Goal: Transaction & Acquisition: Subscribe to service/newsletter

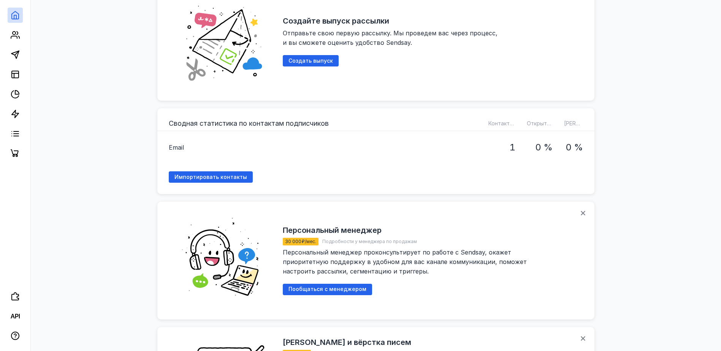
scroll to position [190, 0]
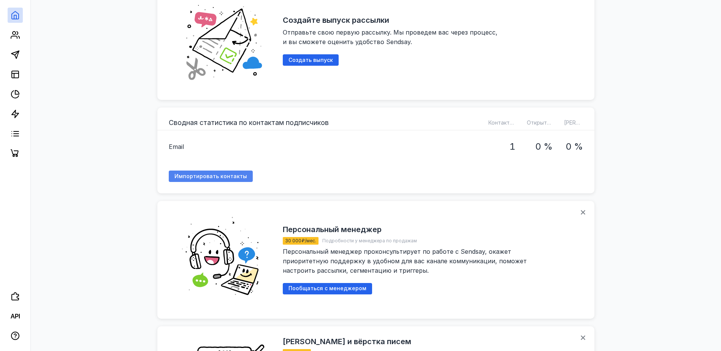
click at [234, 173] on span "Импортировать контакты" at bounding box center [210, 176] width 73 height 6
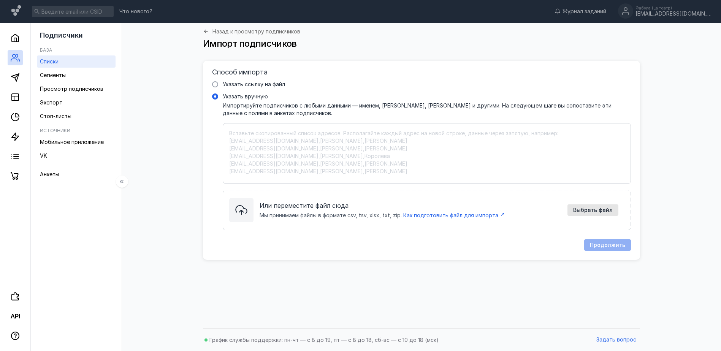
click at [49, 59] on span "Списки" at bounding box center [49, 61] width 19 height 6
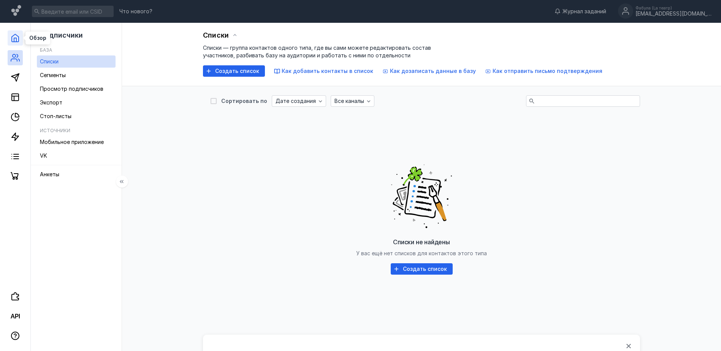
click at [16, 36] on icon at bounding box center [15, 37] width 9 height 9
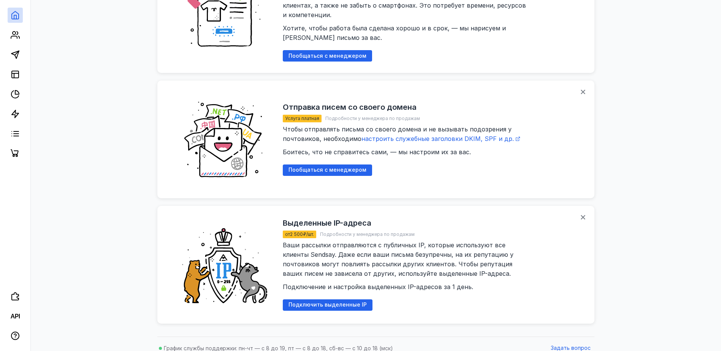
scroll to position [570, 0]
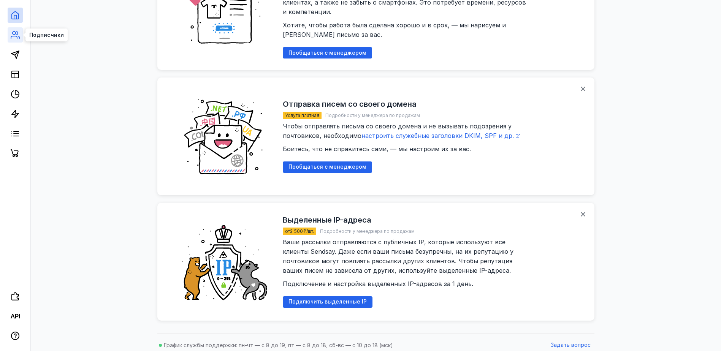
click at [15, 35] on icon at bounding box center [15, 34] width 9 height 9
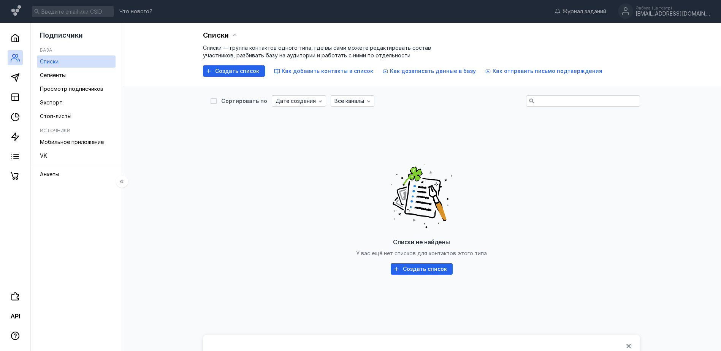
click at [49, 48] on h5 "База" at bounding box center [46, 50] width 12 height 6
click at [53, 76] on span "Сегменты" at bounding box center [53, 75] width 26 height 6
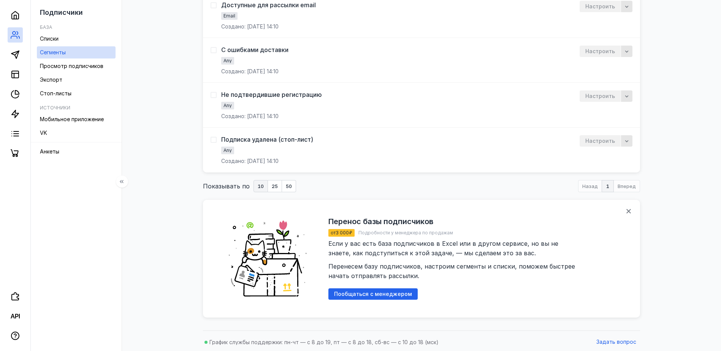
scroll to position [123, 0]
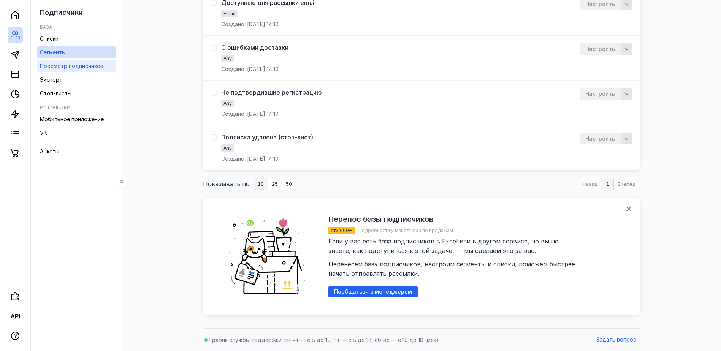
click at [65, 68] on span "Просмотр подписчиков" at bounding box center [71, 66] width 63 height 6
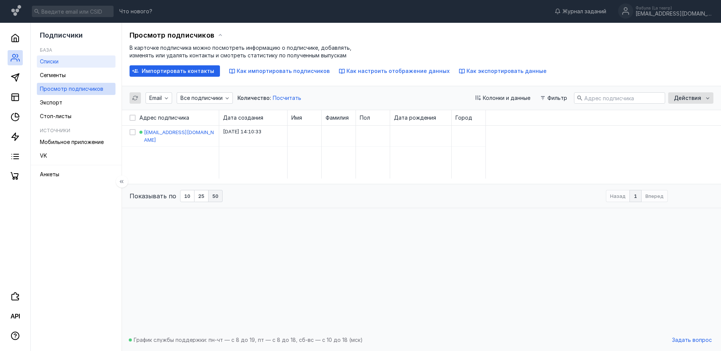
click at [51, 62] on span "Списки" at bounding box center [49, 61] width 19 height 6
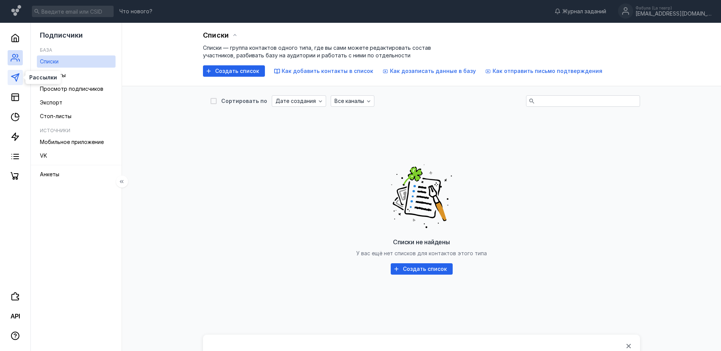
click at [17, 76] on icon at bounding box center [15, 77] width 9 height 9
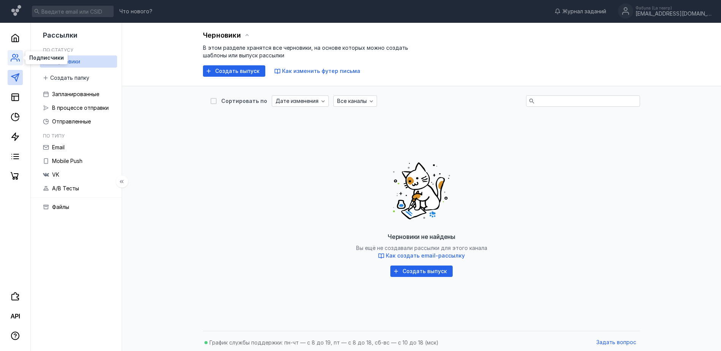
click at [11, 58] on icon at bounding box center [15, 57] width 9 height 9
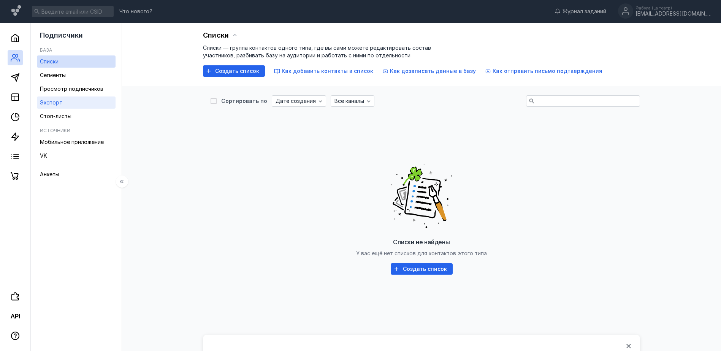
click at [47, 100] on span "Экспорт" at bounding box center [51, 102] width 22 height 6
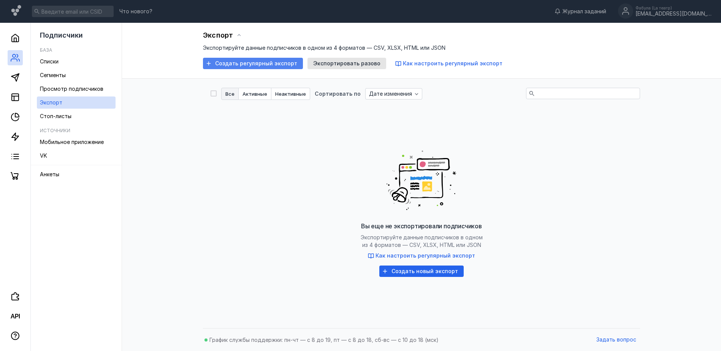
click at [224, 64] on span "Создать регулярный экспорт" at bounding box center [256, 63] width 82 height 6
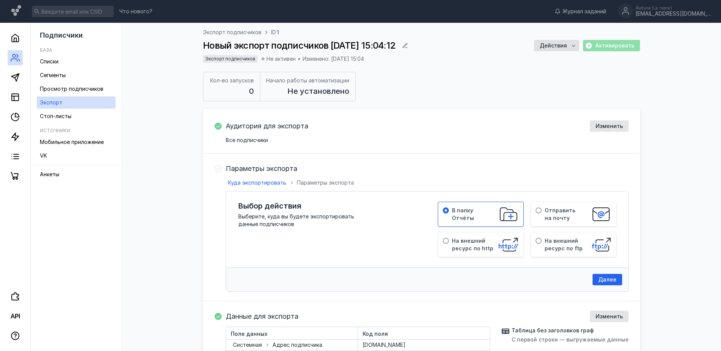
click at [603, 46] on div "Активировать" at bounding box center [611, 45] width 57 height 11
click at [573, 45] on icon "button" at bounding box center [573, 46] width 6 height 6
click at [453, 69] on div "Экспорт подписчиков ID 1 Новый экспорт подписчиков [DATE] 15:04:12 Действия Акт…" at bounding box center [421, 49] width 437 height 43
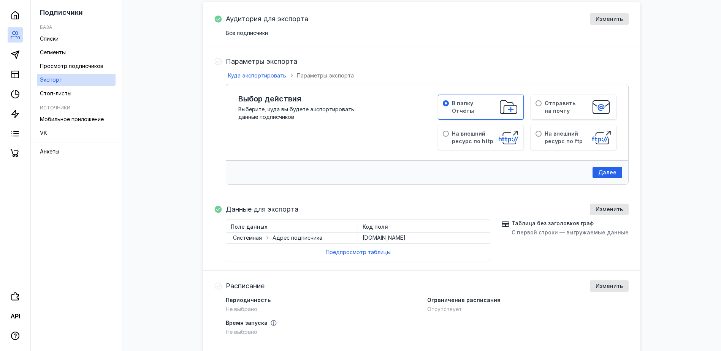
scroll to position [114, 0]
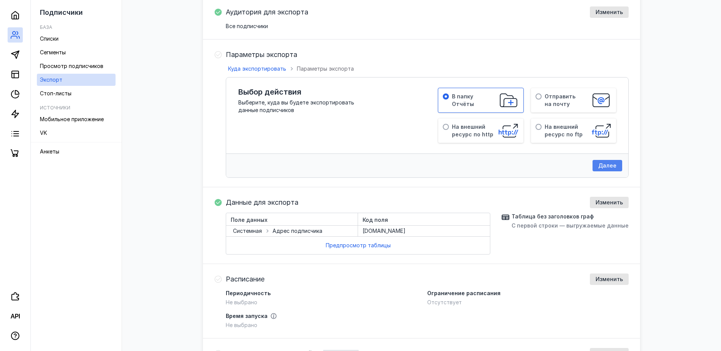
click at [612, 166] on span "Далее" at bounding box center [607, 166] width 18 height 6
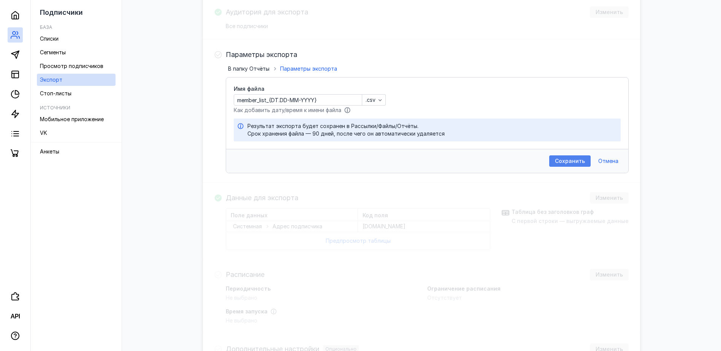
click at [573, 159] on span "Сохранить" at bounding box center [570, 161] width 30 height 6
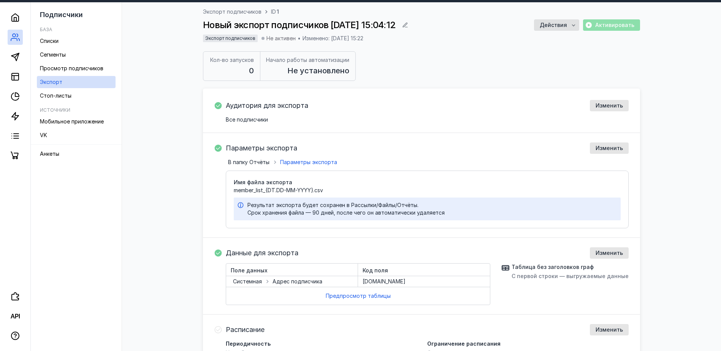
scroll to position [0, 0]
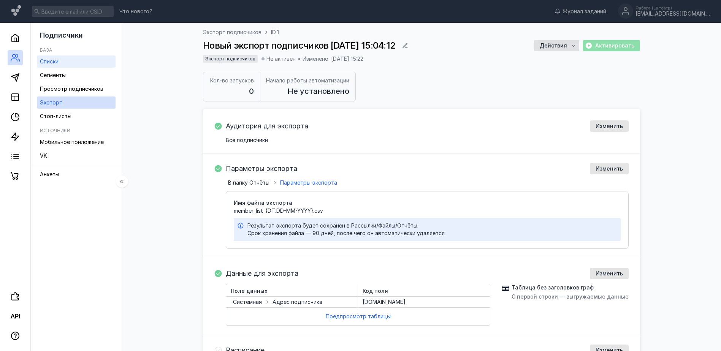
click at [60, 63] on link "Списки" at bounding box center [76, 61] width 79 height 12
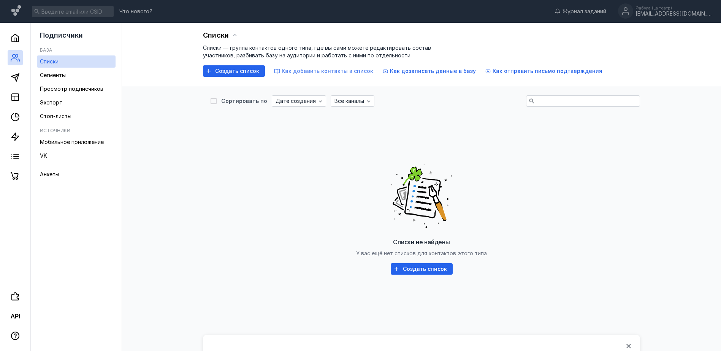
click at [299, 69] on span "Как добавить контакты в список" at bounding box center [328, 71] width 92 height 6
click at [89, 87] on span "Просмотр подписчиков" at bounding box center [71, 88] width 63 height 6
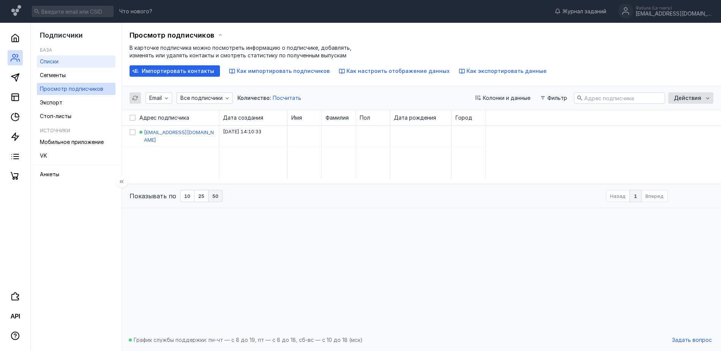
click at [57, 62] on span "Списки" at bounding box center [49, 61] width 19 height 6
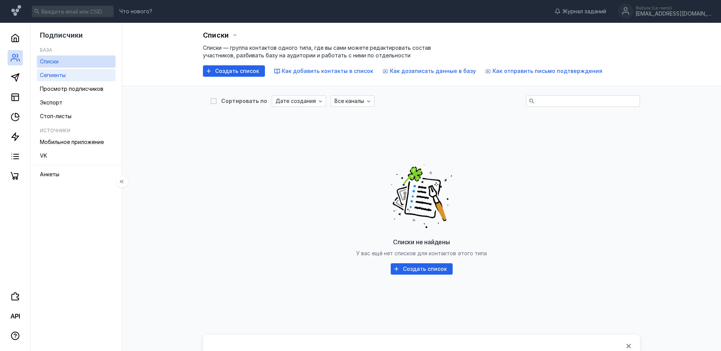
click at [57, 73] on span "Сегменты" at bounding box center [53, 75] width 26 height 6
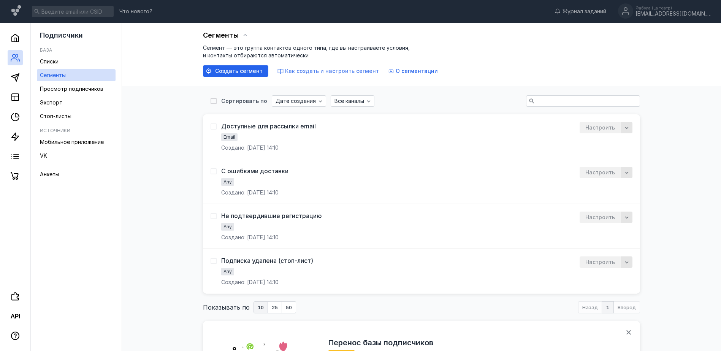
click at [310, 69] on span "Как создать и настроить сегмент" at bounding box center [332, 71] width 94 height 6
click at [63, 77] on span "Сегменты" at bounding box center [53, 75] width 26 height 6
click at [57, 61] on span "Списки" at bounding box center [49, 61] width 19 height 6
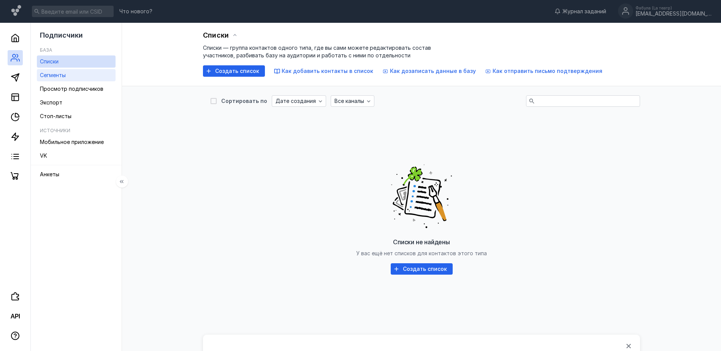
click at [56, 75] on span "Сегменты" at bounding box center [53, 75] width 26 height 6
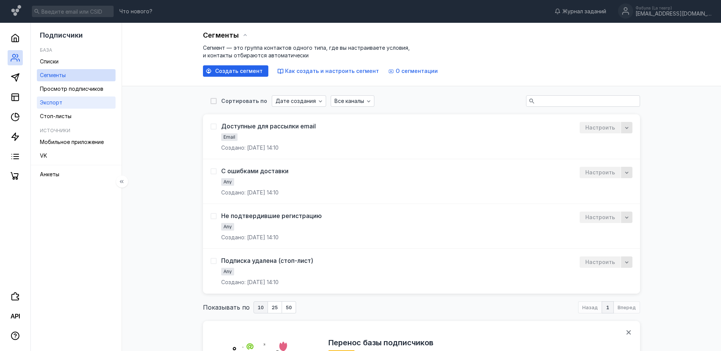
click at [53, 101] on span "Экспорт" at bounding box center [51, 102] width 22 height 6
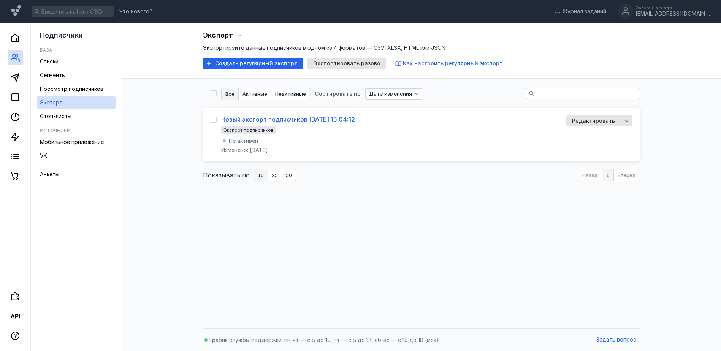
click at [261, 116] on link "Новый экспорт подписчиков [DATE] 15:04:12" at bounding box center [288, 119] width 134 height 8
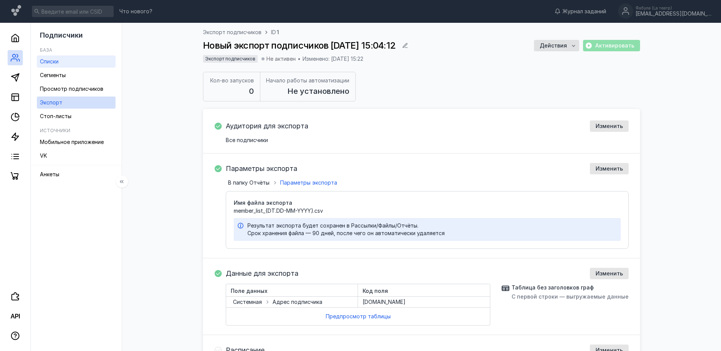
click at [60, 62] on link "Списки" at bounding box center [76, 61] width 79 height 12
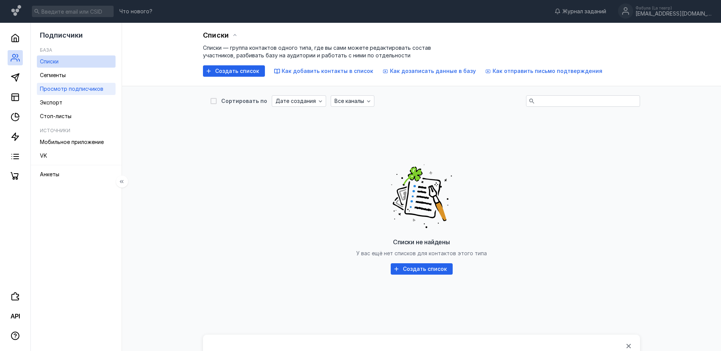
click at [54, 87] on span "Просмотр подписчиков" at bounding box center [71, 88] width 63 height 6
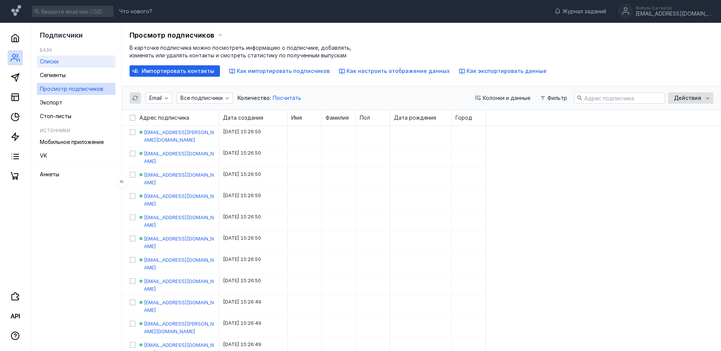
click at [41, 62] on span "Списки" at bounding box center [49, 61] width 19 height 6
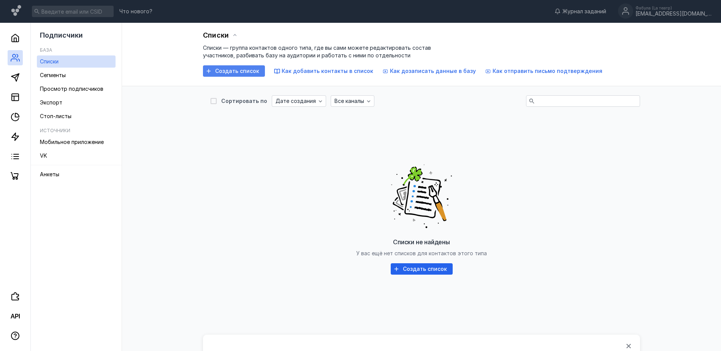
click at [216, 68] on span "Создать список" at bounding box center [237, 71] width 44 height 6
click at [18, 39] on icon at bounding box center [15, 37] width 9 height 9
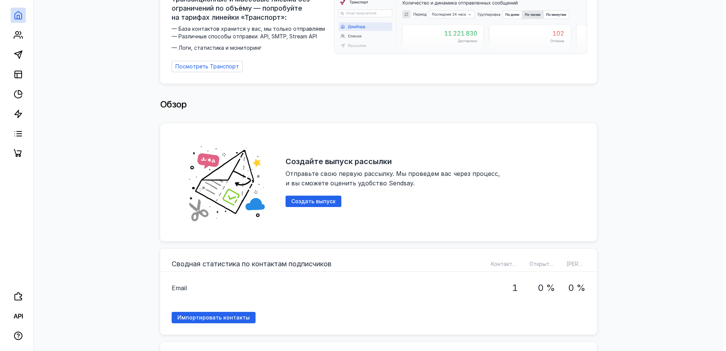
scroll to position [76, 0]
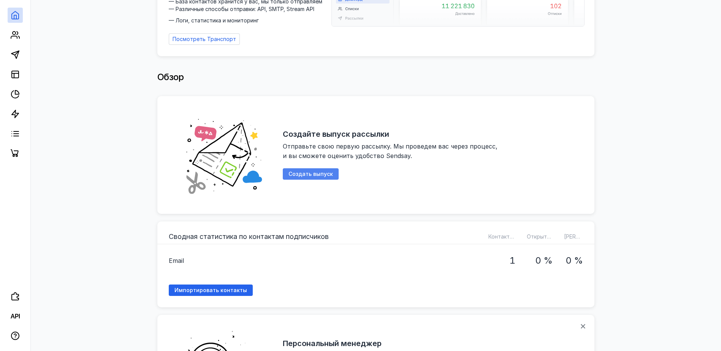
click at [320, 171] on span "Создать выпуск" at bounding box center [310, 174] width 44 height 6
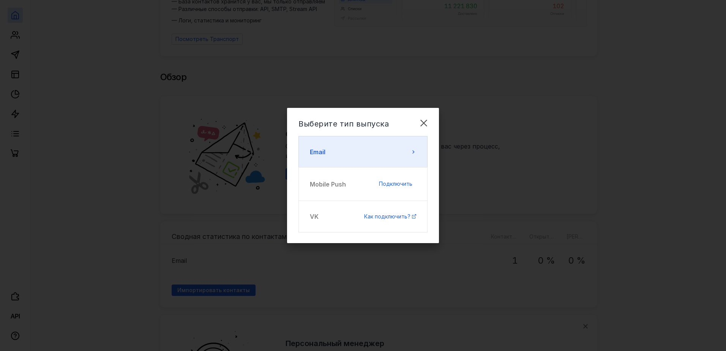
click at [348, 157] on button "Email" at bounding box center [363, 152] width 129 height 32
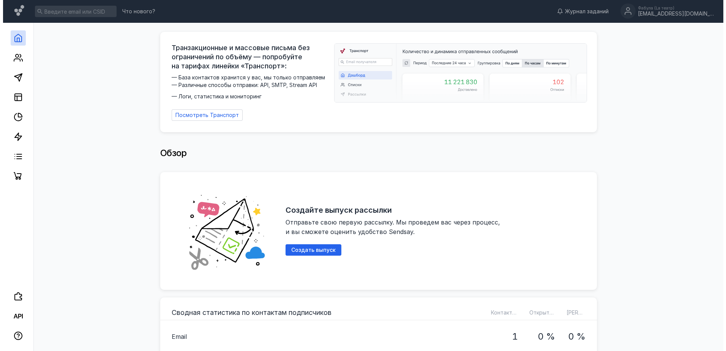
scroll to position [76, 0]
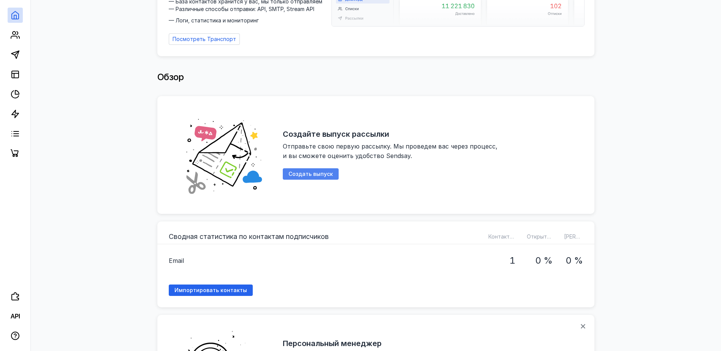
click at [300, 171] on span "Создать выпуск" at bounding box center [310, 174] width 44 height 6
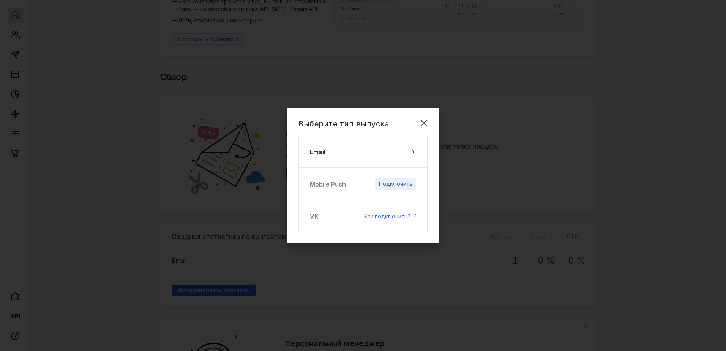
click at [400, 185] on span "Подключить" at bounding box center [395, 184] width 33 height 6
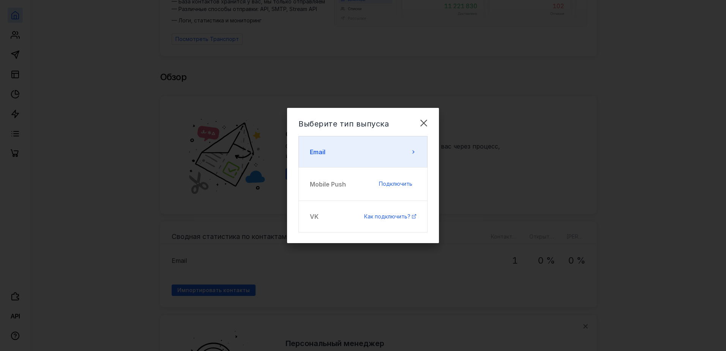
click at [327, 153] on button "Email" at bounding box center [363, 152] width 129 height 32
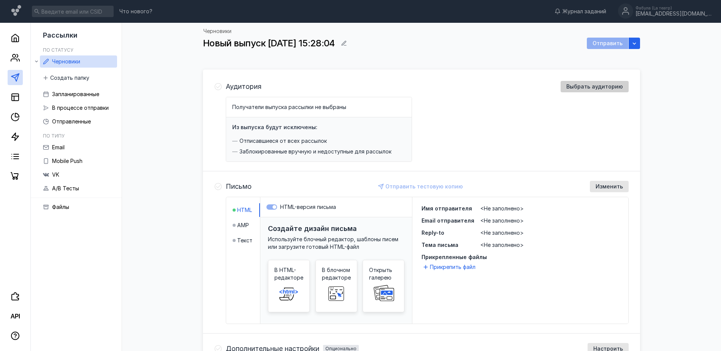
click at [593, 87] on span "Выбрать аудиторию" at bounding box center [594, 87] width 57 height 6
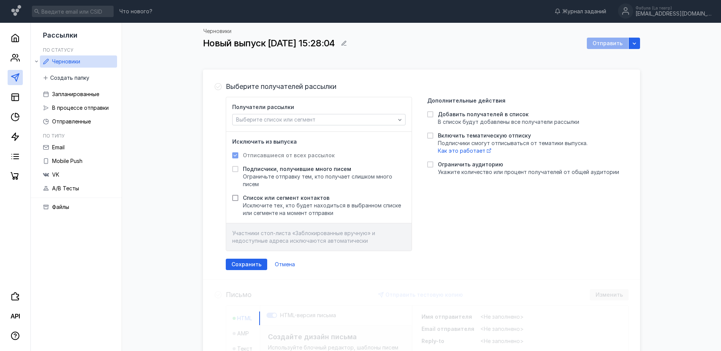
click at [234, 197] on icon at bounding box center [235, 197] width 5 height 5
click at [234, 197] on input "Список или сегмент контактов Исключите тех, кто будет находиться в выбранном сп…" at bounding box center [234, 196] width 5 height 5
checkbox input "true"
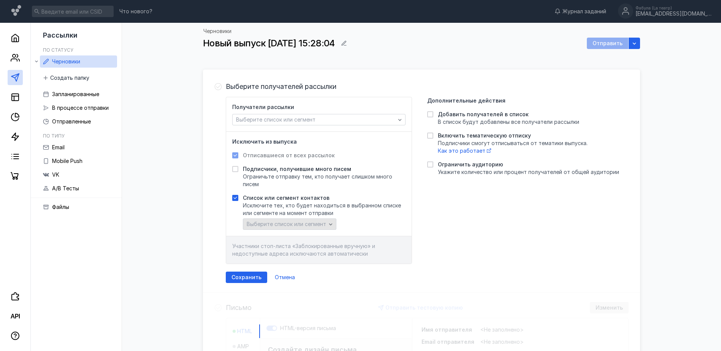
click at [300, 223] on span "Выберите список или сегмент" at bounding box center [286, 224] width 79 height 6
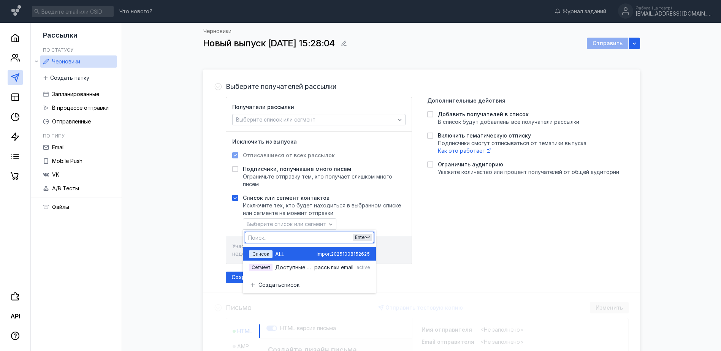
click at [288, 255] on div "ALL" at bounding box center [294, 254] width 38 height 8
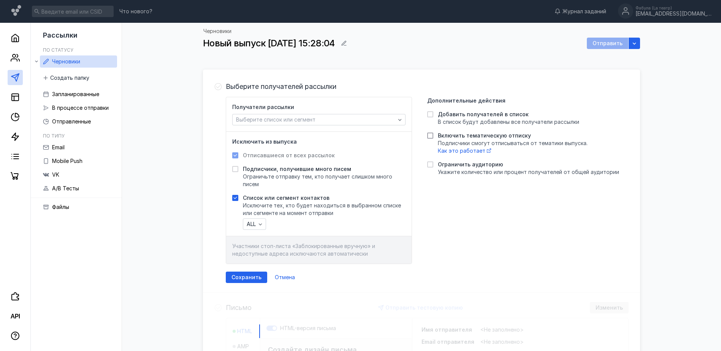
click at [432, 135] on icon at bounding box center [429, 136] width 3 height 3
click at [432, 135] on input "Включить тематическую отписку Подписчики смогут отписываться от тематики выпуск…" at bounding box center [429, 134] width 5 height 5
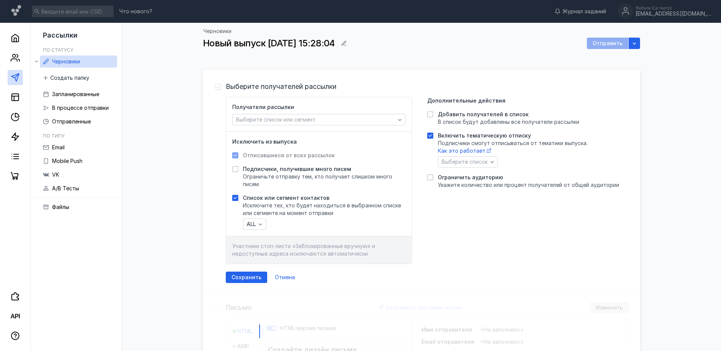
click at [430, 136] on icon at bounding box center [429, 135] width 5 height 5
click at [430, 136] on input "Включить тематическую отписку Подписчики смогут отписываться от тематики выпуск…" at bounding box center [429, 134] width 5 height 5
checkbox input "false"
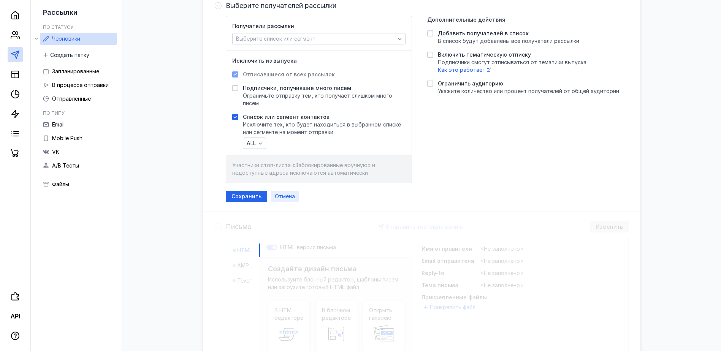
scroll to position [152, 0]
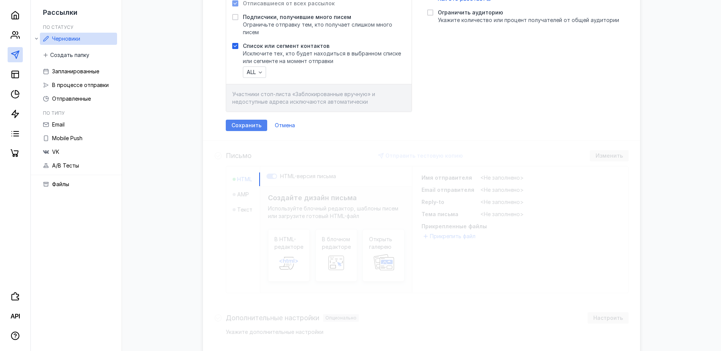
click at [253, 125] on span "Сохранить" at bounding box center [246, 125] width 30 height 6
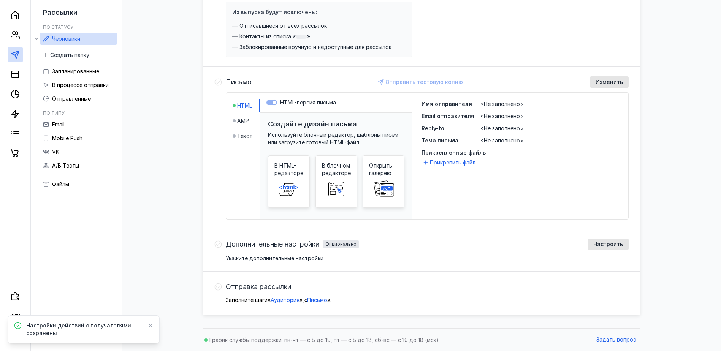
scroll to position [115, 0]
click at [340, 182] on rect at bounding box center [336, 189] width 24 height 15
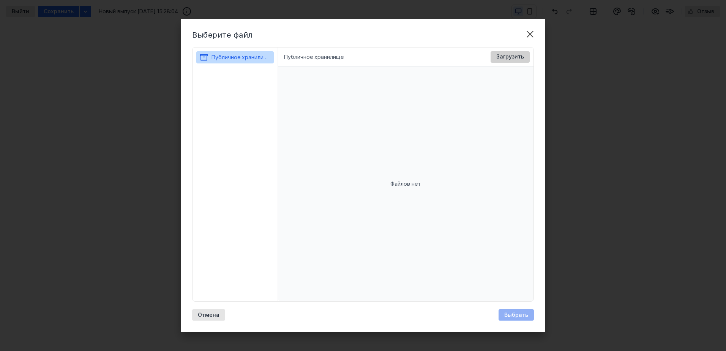
click at [502, 54] on span "Загрузить" at bounding box center [511, 57] width 28 height 6
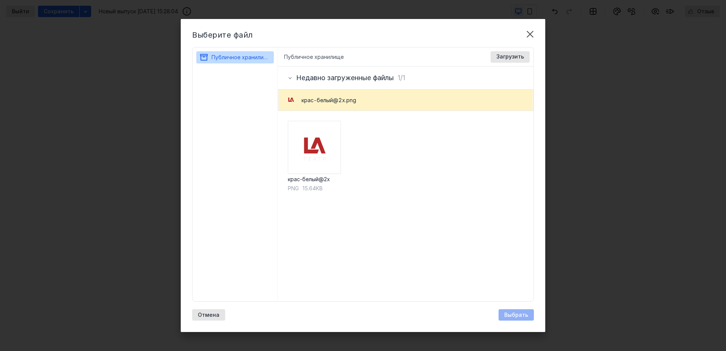
click at [515, 315] on div "Выбрать" at bounding box center [516, 314] width 35 height 11
click at [317, 166] on img at bounding box center [314, 147] width 53 height 53
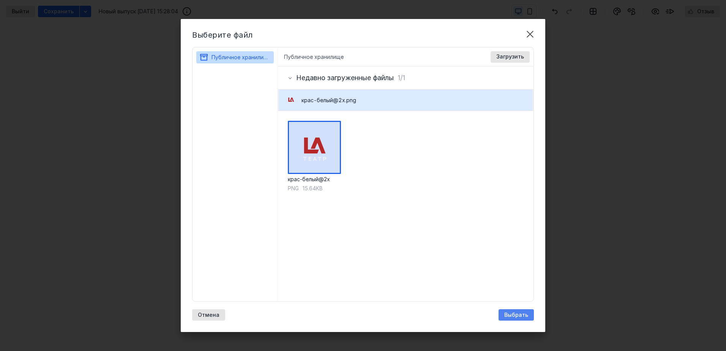
click at [505, 312] on div "Выбрать" at bounding box center [517, 315] width 32 height 6
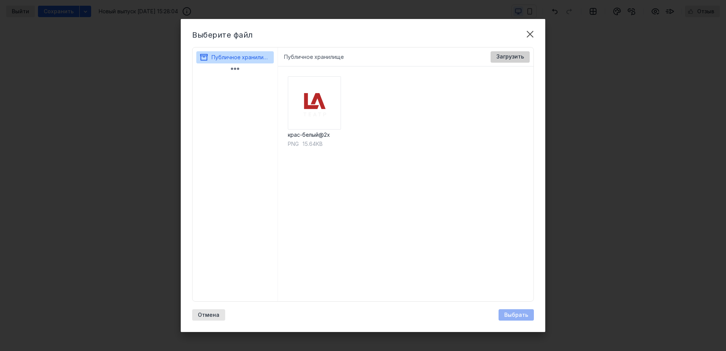
click at [519, 54] on span "Загрузить" at bounding box center [511, 57] width 28 height 6
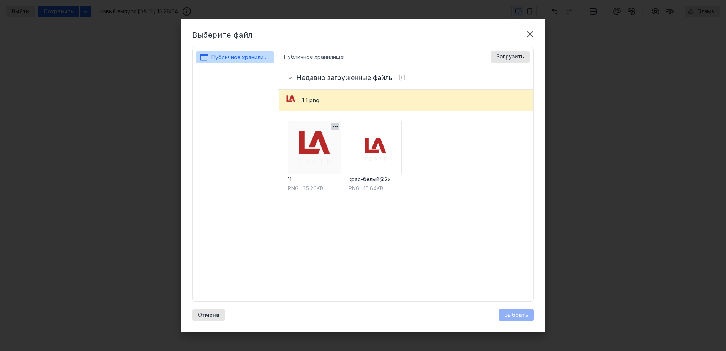
click at [315, 163] on img at bounding box center [314, 147] width 53 height 53
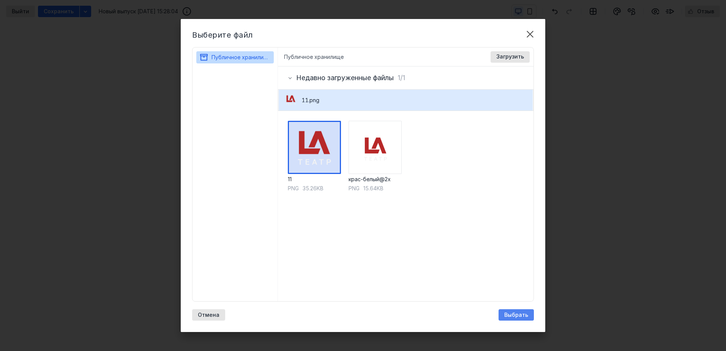
click at [516, 313] on span "Выбрать" at bounding box center [517, 315] width 24 height 6
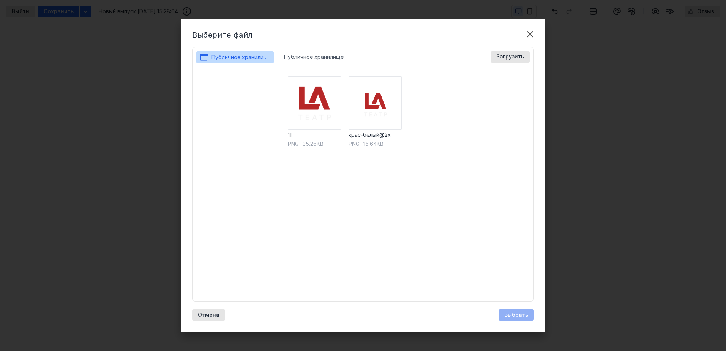
click at [309, 59] on li "Публичное хранилище" at bounding box center [314, 57] width 60 height 8
click at [512, 56] on span "Загрузить" at bounding box center [511, 57] width 28 height 6
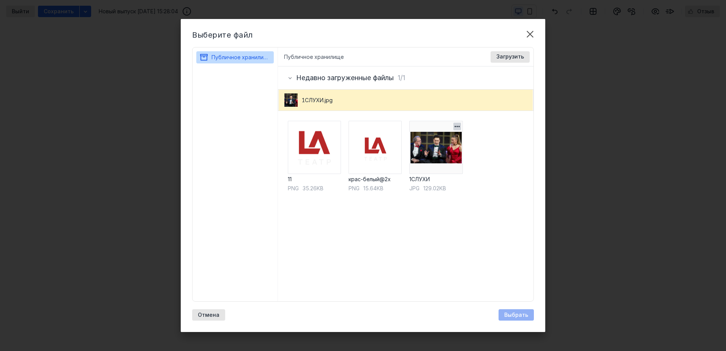
click at [443, 156] on img at bounding box center [436, 147] width 53 height 53
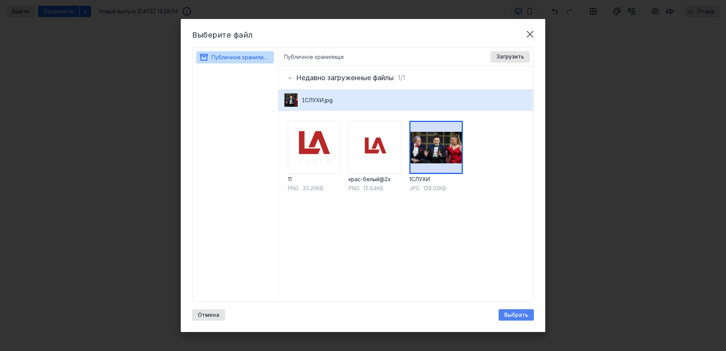
click at [520, 315] on span "Выбрать" at bounding box center [517, 315] width 24 height 6
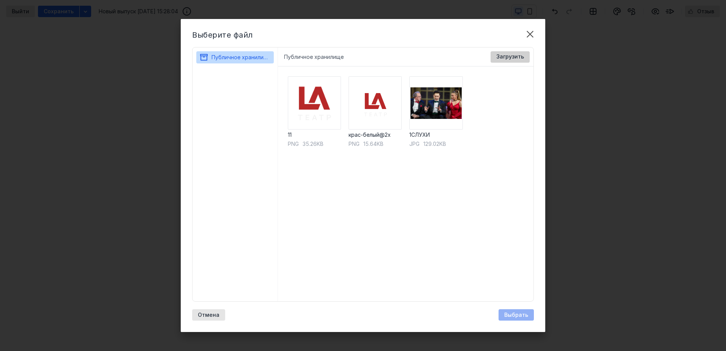
click at [500, 55] on span "Загрузить" at bounding box center [511, 57] width 28 height 6
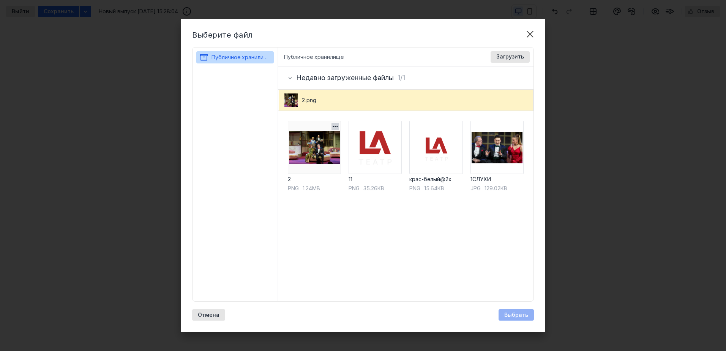
click at [315, 153] on img at bounding box center [314, 147] width 53 height 53
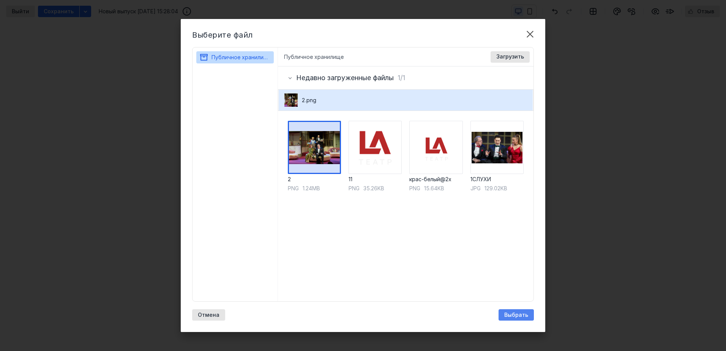
click at [518, 313] on span "Выбрать" at bounding box center [517, 315] width 24 height 6
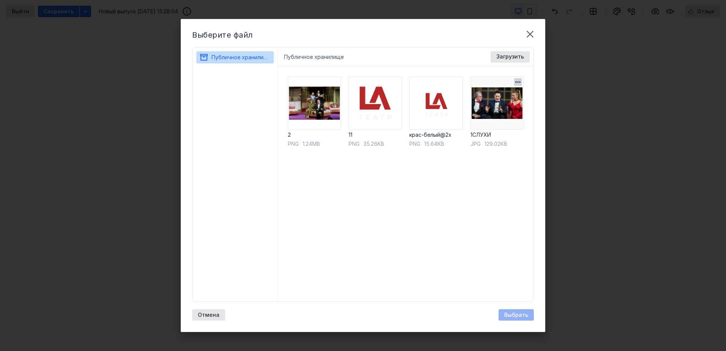
click at [497, 108] on img at bounding box center [497, 102] width 53 height 53
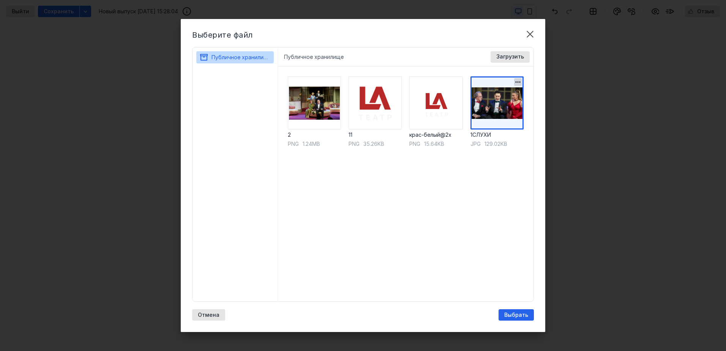
click at [497, 108] on img at bounding box center [497, 102] width 53 height 53
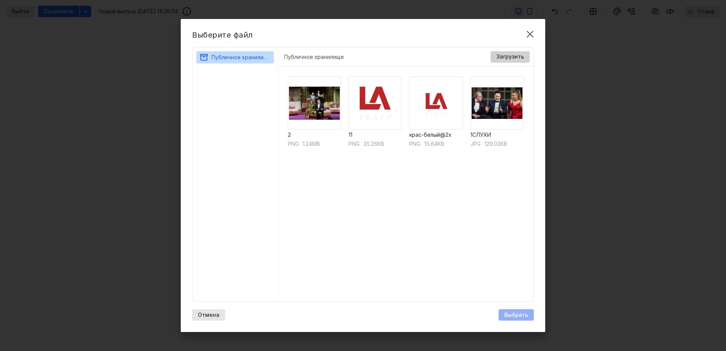
click at [510, 57] on span "Загрузить" at bounding box center [511, 57] width 28 height 6
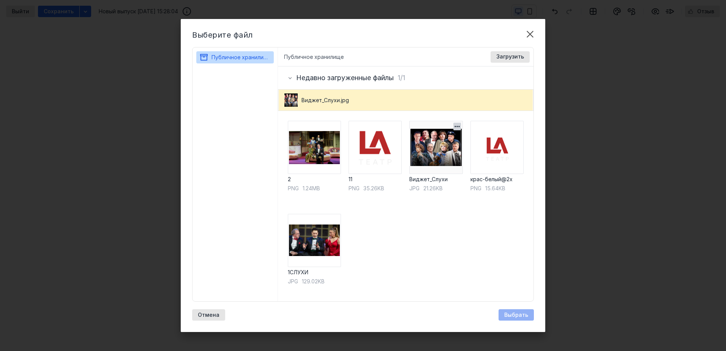
click at [447, 152] on img at bounding box center [436, 147] width 53 height 53
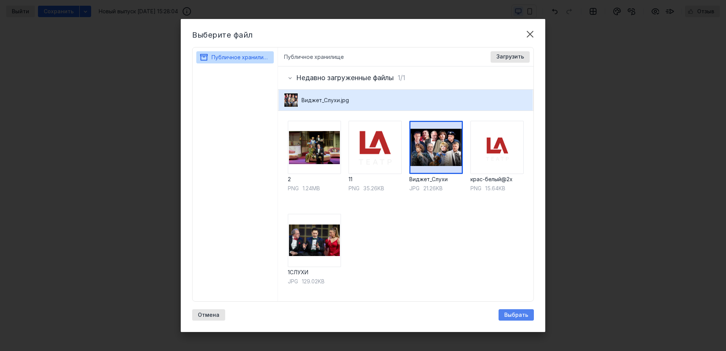
click at [506, 314] on span "Выбрать" at bounding box center [517, 315] width 24 height 6
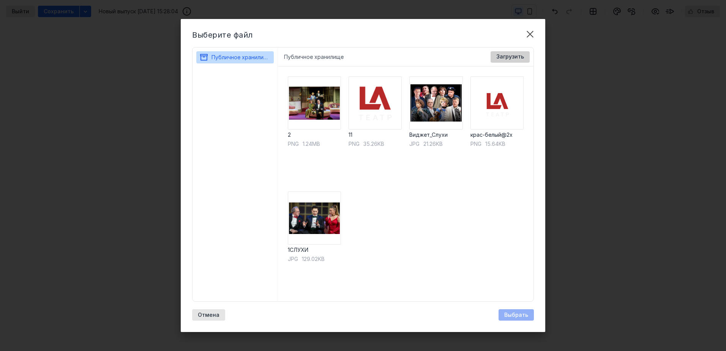
click at [502, 55] on span "Загрузить" at bounding box center [511, 57] width 28 height 6
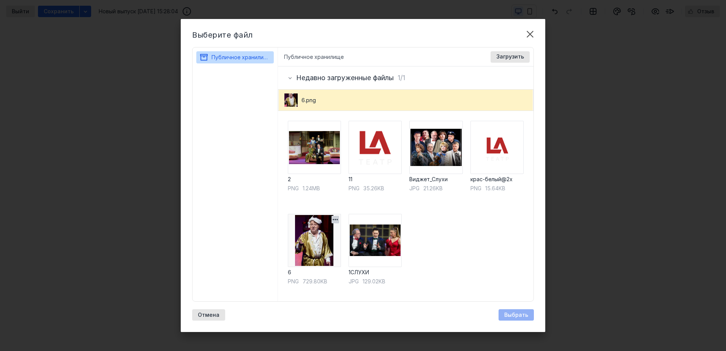
click at [311, 239] on img at bounding box center [314, 240] width 53 height 53
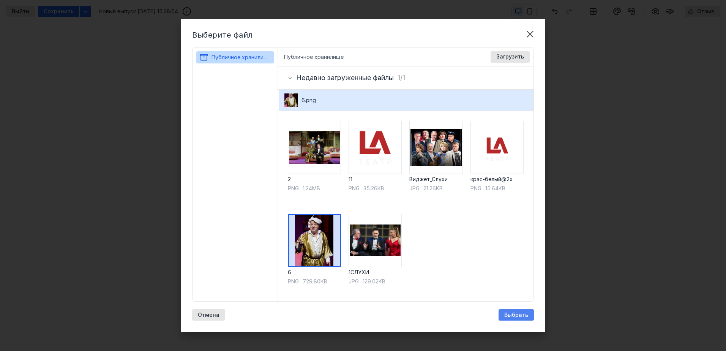
click at [530, 317] on div "Выбрать" at bounding box center [517, 315] width 32 height 6
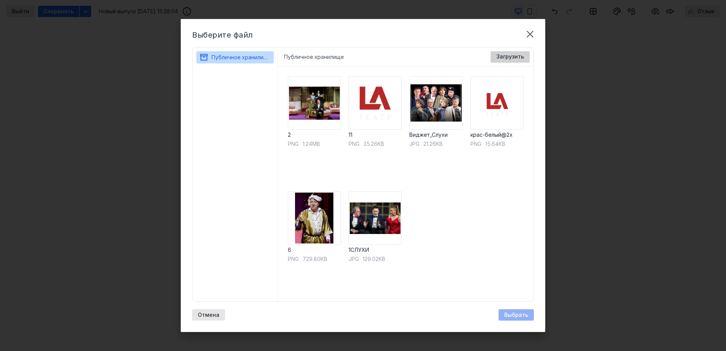
click at [513, 52] on div "Загрузить" at bounding box center [510, 56] width 39 height 11
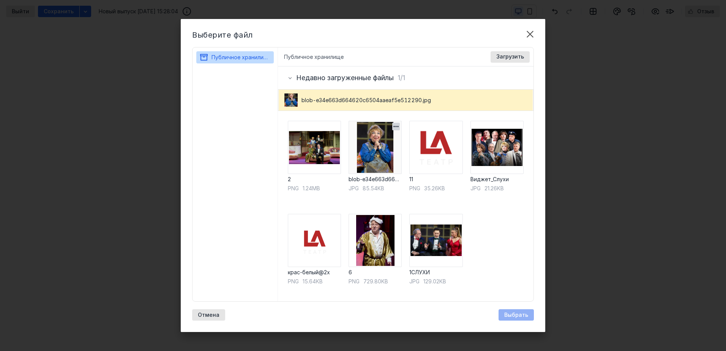
click at [377, 148] on img at bounding box center [375, 147] width 53 height 53
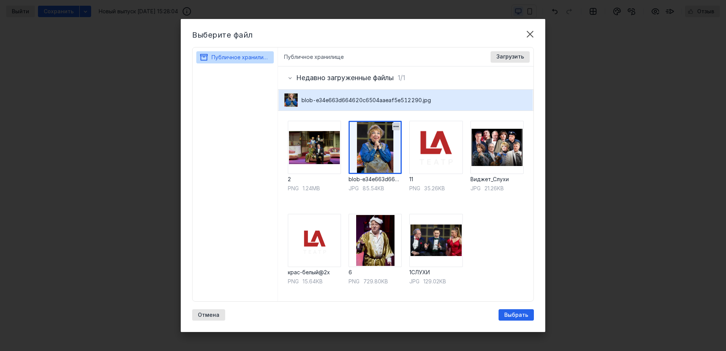
click at [377, 148] on img at bounding box center [375, 147] width 53 height 53
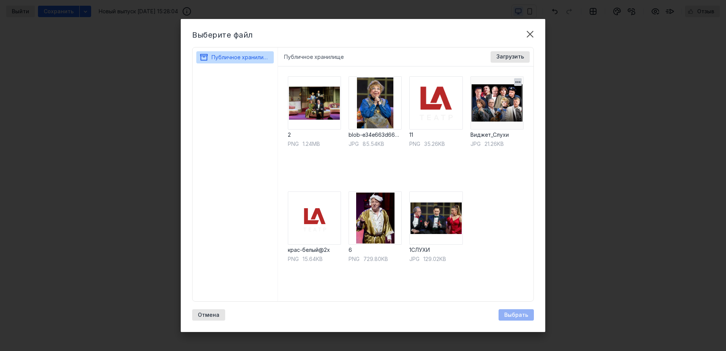
click at [494, 103] on img at bounding box center [497, 102] width 53 height 53
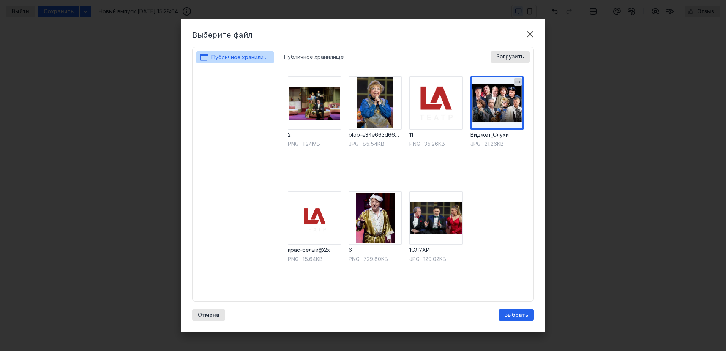
click at [494, 103] on img at bounding box center [497, 102] width 53 height 53
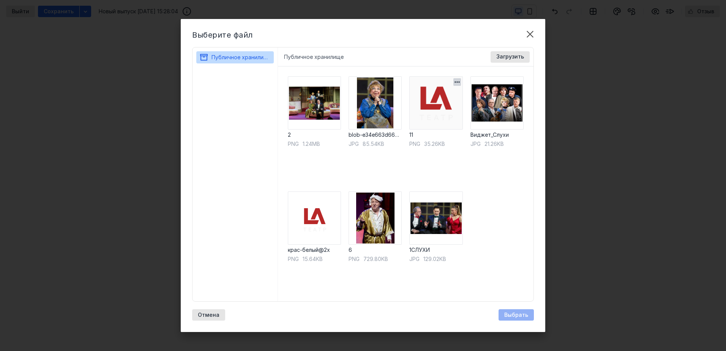
click at [443, 115] on img at bounding box center [436, 102] width 53 height 53
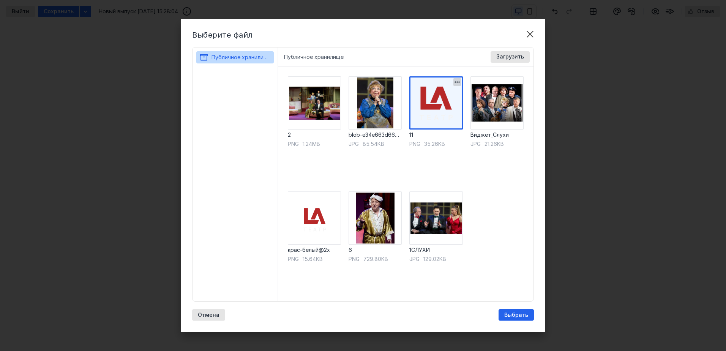
click at [435, 112] on img at bounding box center [436, 102] width 53 height 53
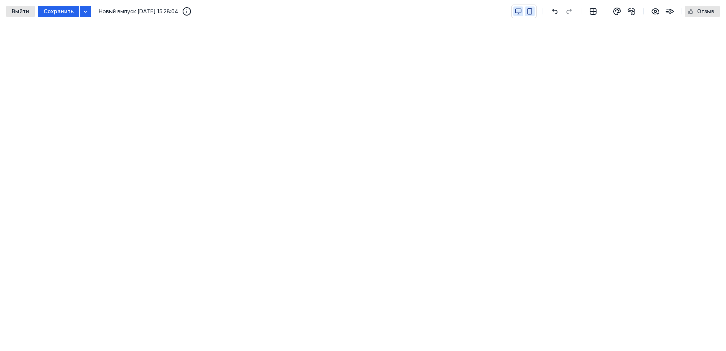
click at [532, 12] on icon "button" at bounding box center [530, 11] width 7 height 7
click at [519, 10] on icon "button" at bounding box center [518, 11] width 7 height 7
click at [47, 11] on span "Сохранить" at bounding box center [59, 11] width 30 height 6
click at [84, 13] on icon "button" at bounding box center [85, 11] width 6 height 6
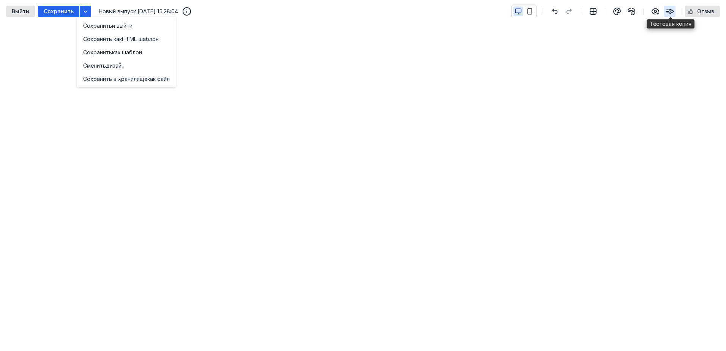
click at [669, 9] on icon "button" at bounding box center [670, 11] width 9 height 9
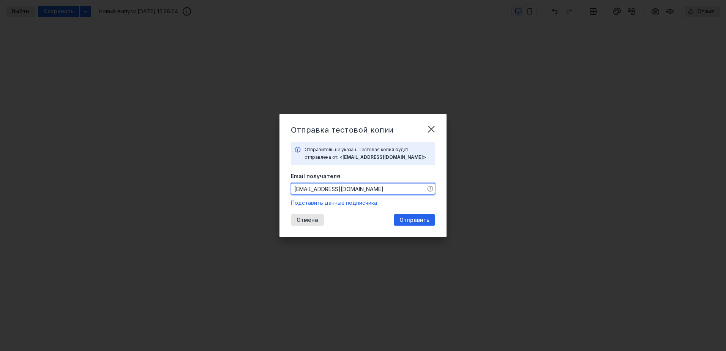
click at [367, 191] on input "[EMAIL_ADDRESS][DOMAIN_NAME]" at bounding box center [363, 189] width 144 height 11
click at [372, 175] on label "Email получателя" at bounding box center [363, 176] width 144 height 8
click at [372, 184] on input "[EMAIL_ADDRESS][DOMAIN_NAME]" at bounding box center [363, 189] width 144 height 11
click at [400, 220] on div "Отправить" at bounding box center [415, 220] width 38 height 6
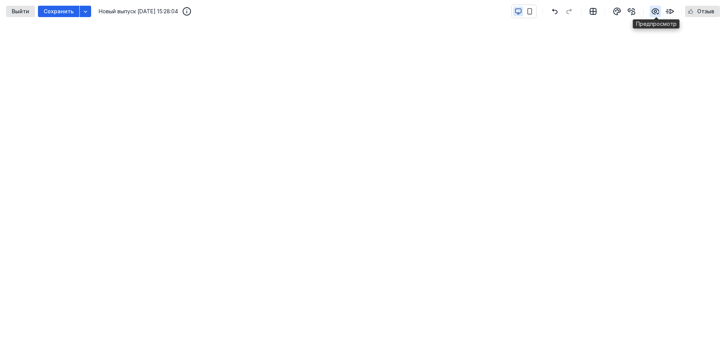
click at [655, 12] on icon "button" at bounding box center [655, 11] width 9 height 9
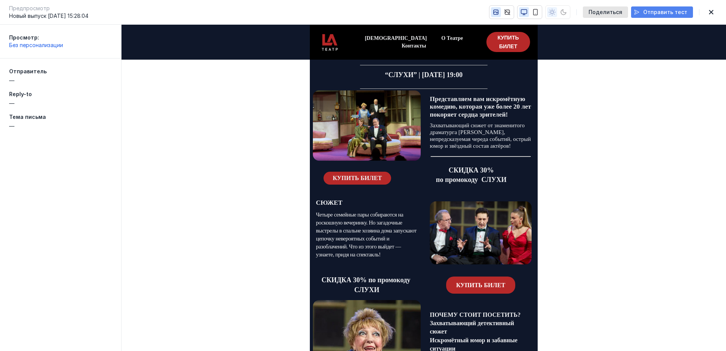
click at [659, 13] on span "Отправить тест" at bounding box center [666, 12] width 44 height 6
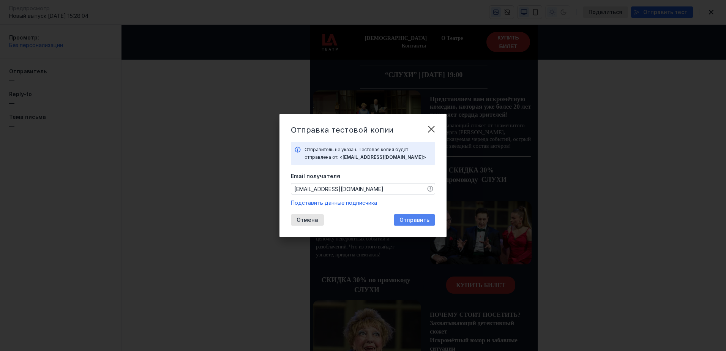
click at [405, 220] on span "Отправить" at bounding box center [415, 220] width 30 height 6
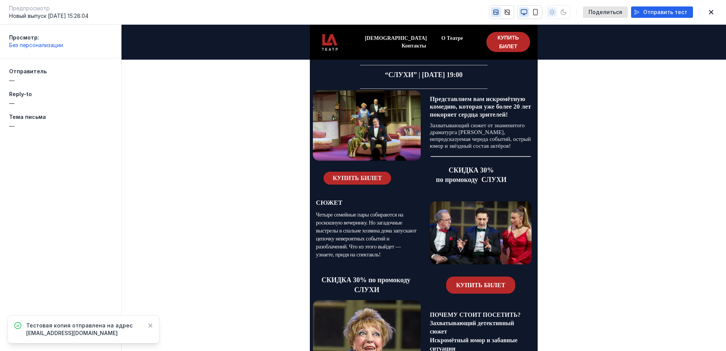
click at [31, 74] on span "Отправитель" at bounding box center [28, 71] width 38 height 6
click at [31, 73] on span "Отправитель" at bounding box center [28, 71] width 38 height 6
drag, startPoint x: 31, startPoint y: 73, endPoint x: 16, endPoint y: 93, distance: 24.2
click at [16, 93] on span "Reply-to" at bounding box center [20, 94] width 23 height 6
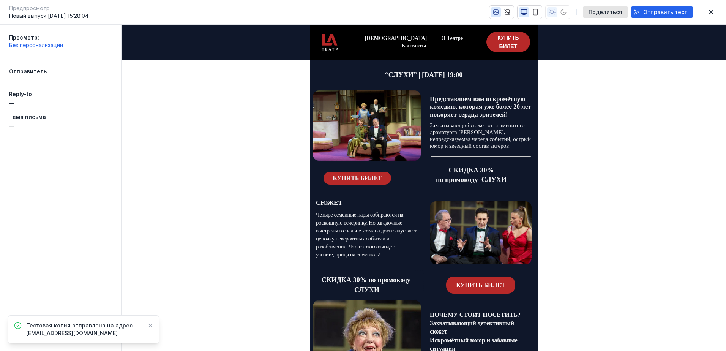
click at [149, 325] on icon at bounding box center [151, 326] width 4 height 4
click at [711, 11] on icon "button" at bounding box center [711, 12] width 9 height 6
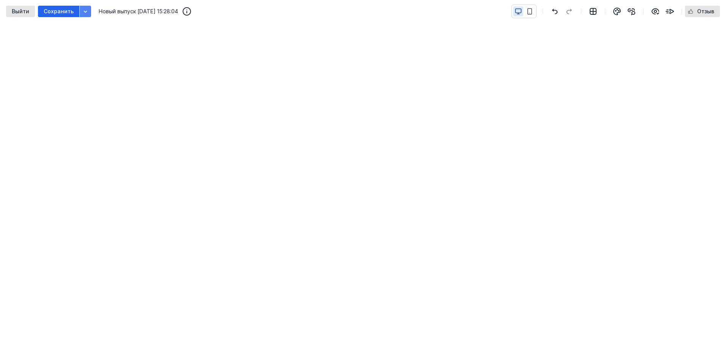
click at [82, 10] on icon "button" at bounding box center [85, 11] width 6 height 6
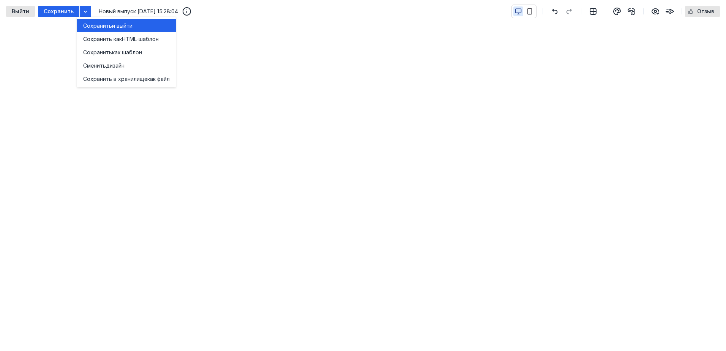
click at [88, 25] on span "Сохранить" at bounding box center [97, 26] width 29 height 8
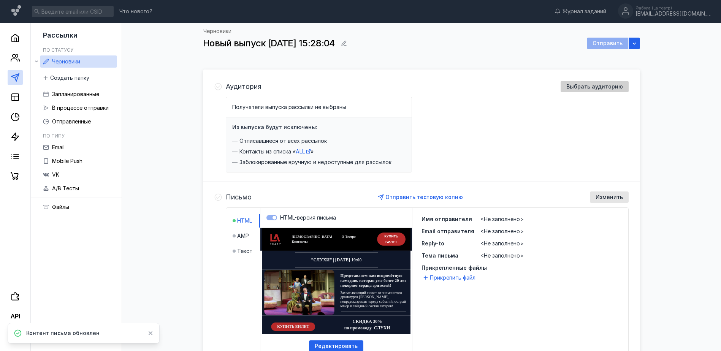
click at [575, 85] on span "Выбрать аудиторию" at bounding box center [594, 87] width 57 height 6
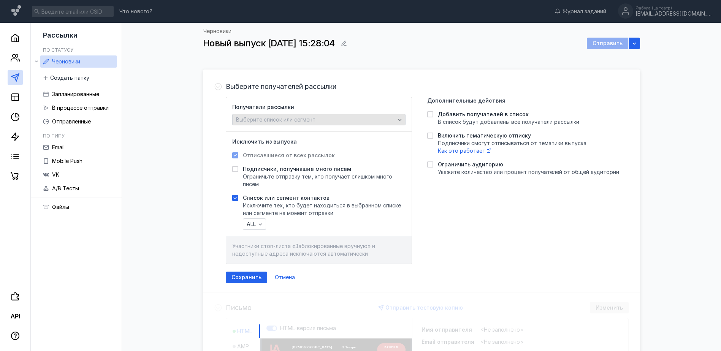
click at [397, 117] on icon "button" at bounding box center [400, 120] width 6 height 6
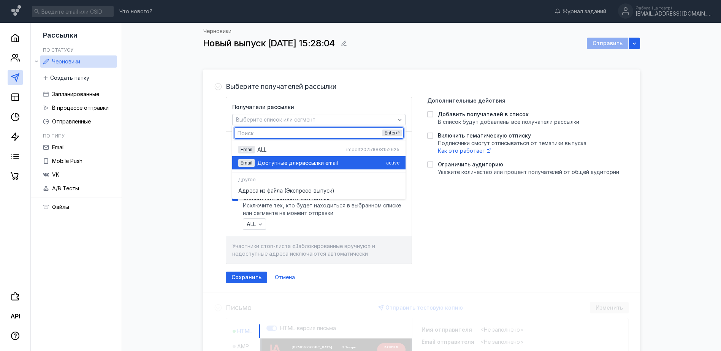
click at [319, 161] on span "рассылки email" at bounding box center [318, 163] width 39 height 8
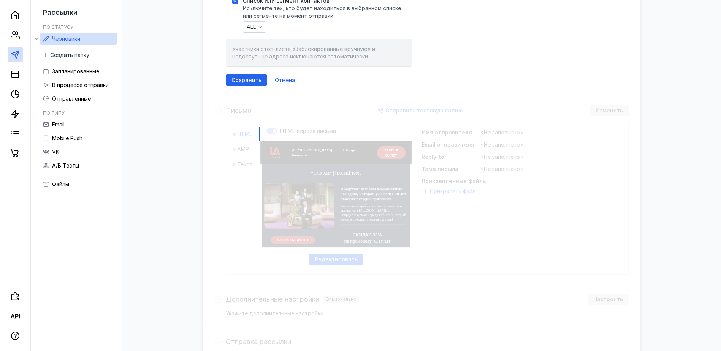
scroll to position [138, 0]
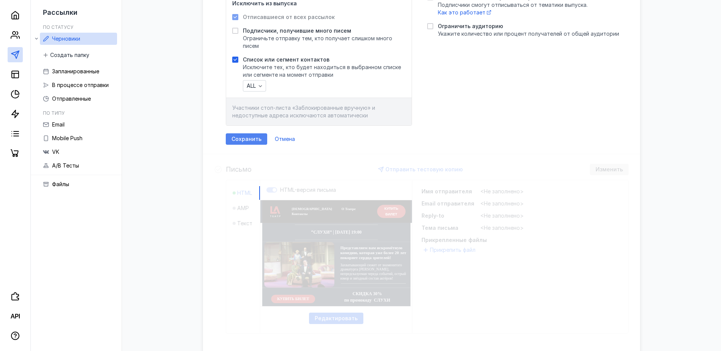
click at [250, 138] on span "Сохранить" at bounding box center [246, 139] width 30 height 6
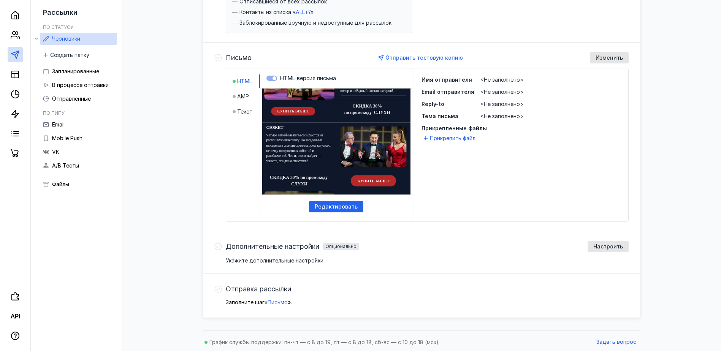
scroll to position [149, 0]
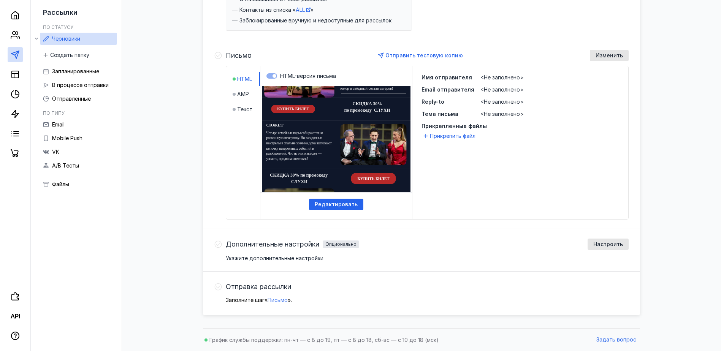
click at [277, 299] on span "Письмо" at bounding box center [277, 300] width 20 height 6
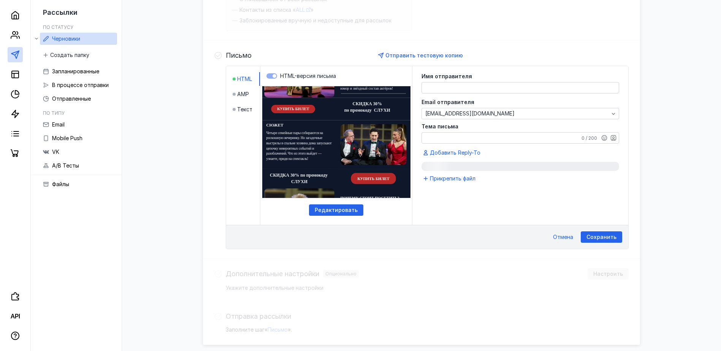
scroll to position [179, 0]
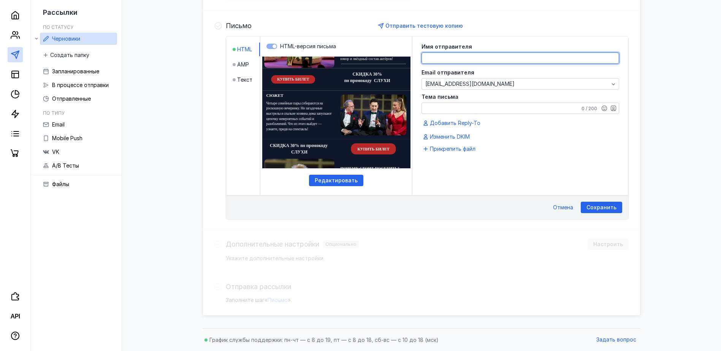
click at [461, 57] on textarea at bounding box center [520, 58] width 197 height 11
type textarea "l"
type textarea "д"
click at [435, 58] on textarea "LA' тЕАТР" at bounding box center [520, 58] width 197 height 11
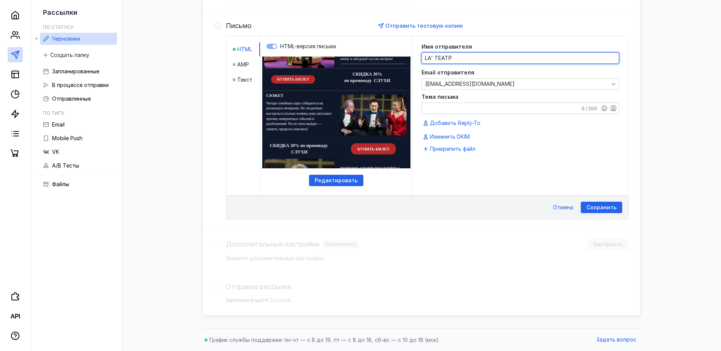
type textarea "LA' ТЕАТР"
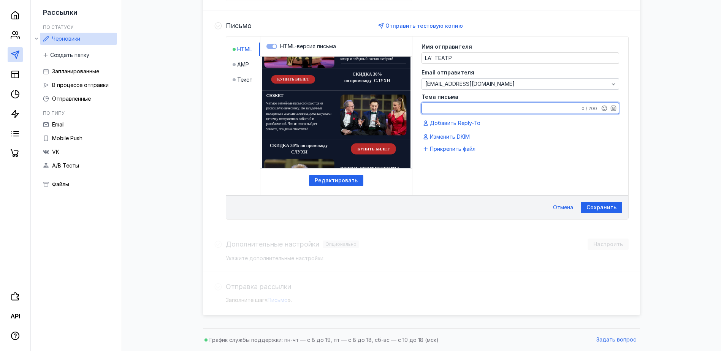
click at [468, 107] on textarea "Тема письма" at bounding box center [520, 108] width 197 height 11
type textarea "у"
paste textarea "Смех без границ: комедия «Слухи» в LA’Театре"
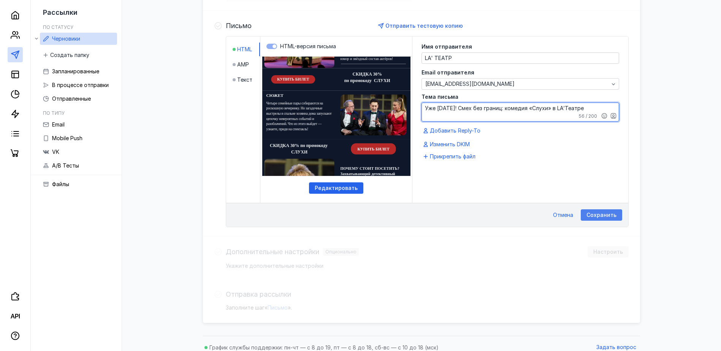
type textarea "Уже [DATE]! Смех без границ: комедия «Слухи» в LA’Театре"
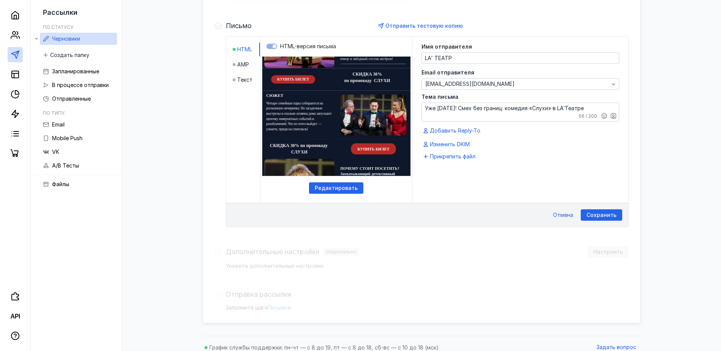
click at [606, 214] on span "Сохранить" at bounding box center [601, 215] width 30 height 6
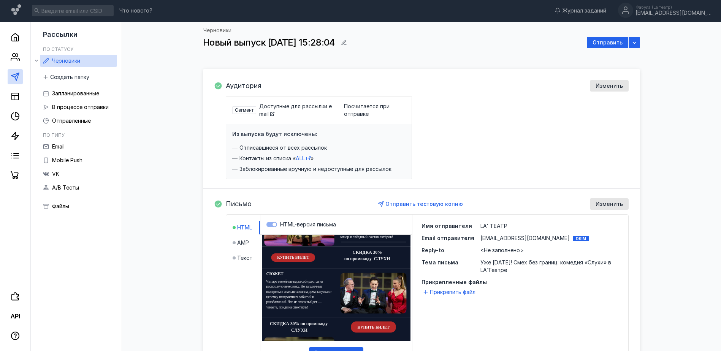
scroll to position [0, 0]
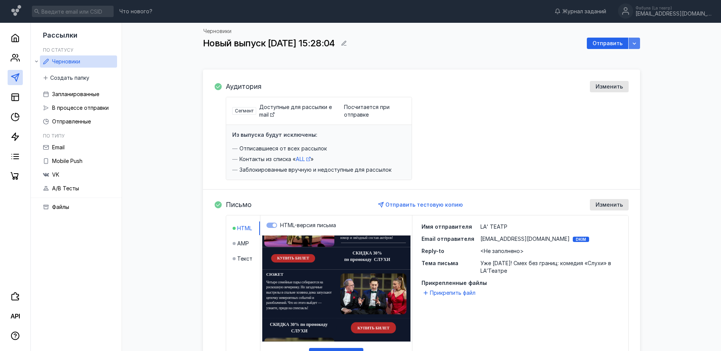
click at [638, 45] on div "button" at bounding box center [634, 44] width 8 height 8
click at [517, 91] on div "Аудитория Изменить" at bounding box center [427, 86] width 403 height 11
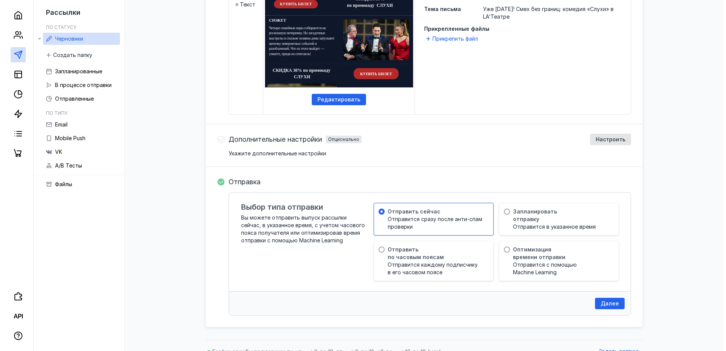
scroll to position [266, 0]
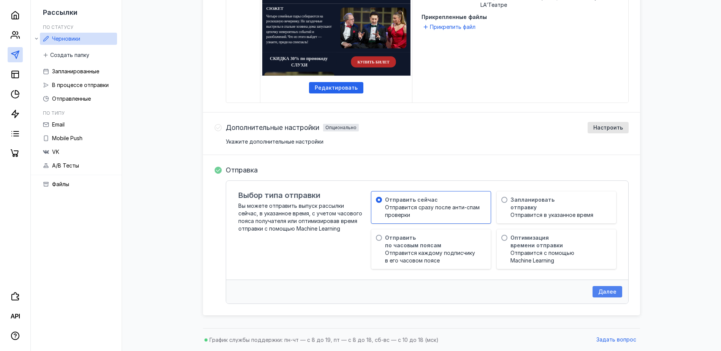
click at [606, 291] on span "Далее" at bounding box center [607, 292] width 18 height 6
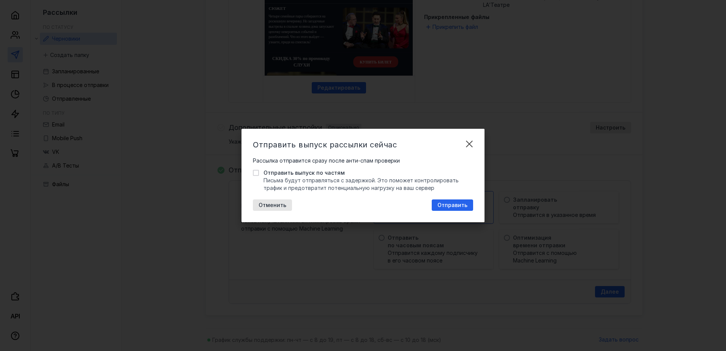
drag, startPoint x: 452, startPoint y: 203, endPoint x: 448, endPoint y: 203, distance: 3.8
click at [452, 203] on span "Отправить" at bounding box center [453, 205] width 30 height 6
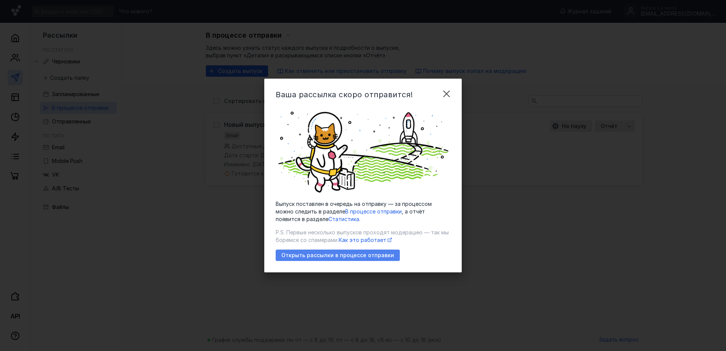
click at [355, 255] on span "Открыть рассылки в процессе отправки" at bounding box center [338, 255] width 113 height 6
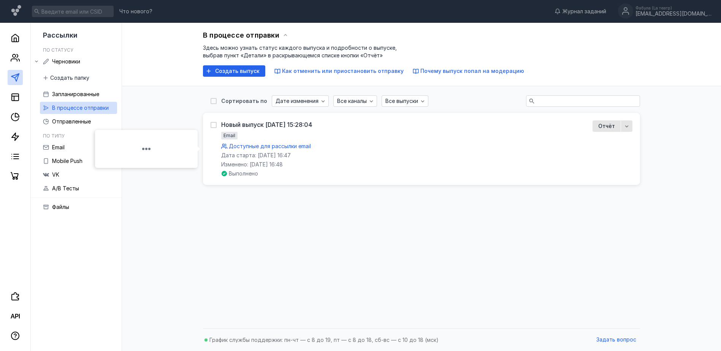
click at [246, 147] on span "Доступные для рассылки email" at bounding box center [270, 146] width 82 height 6
